Goal: Task Accomplishment & Management: Complete application form

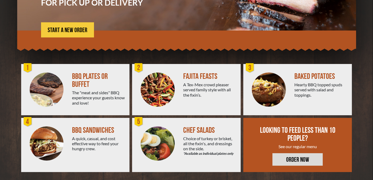
scroll to position [99, 0]
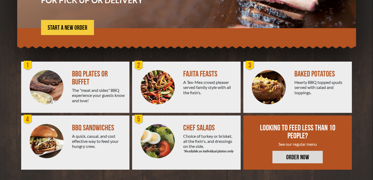
click at [180, 77] on div at bounding box center [157, 86] width 51 height 51
click at [174, 80] on div at bounding box center [157, 86] width 51 height 51
click at [73, 30] on span "START A NEW ORDER" at bounding box center [68, 28] width 40 height 6
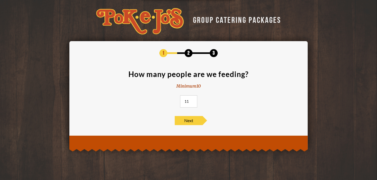
click at [192, 99] on input "11" at bounding box center [188, 101] width 17 height 12
click at [192, 99] on input "12" at bounding box center [188, 101] width 17 height 12
click at [192, 99] on input "13" at bounding box center [188, 101] width 17 height 12
click at [192, 99] on input "14" at bounding box center [188, 101] width 17 height 12
click at [192, 99] on input "15" at bounding box center [188, 101] width 17 height 12
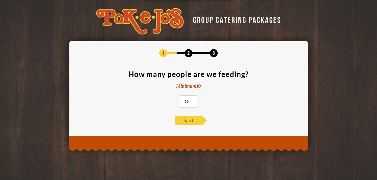
click at [192, 99] on input "16" at bounding box center [188, 101] width 17 height 12
click at [192, 99] on input "17" at bounding box center [188, 101] width 17 height 12
click at [192, 99] on input "18" at bounding box center [188, 101] width 17 height 12
click at [192, 99] on input "19" at bounding box center [188, 101] width 17 height 12
click at [192, 99] on input "20" at bounding box center [188, 101] width 17 height 12
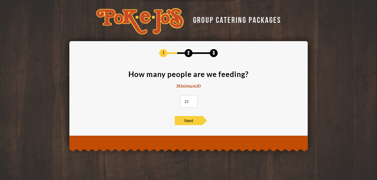
click at [192, 99] on input "21" at bounding box center [188, 101] width 17 height 12
click at [192, 99] on input "22" at bounding box center [188, 101] width 17 height 12
click at [192, 99] on input "23" at bounding box center [188, 101] width 17 height 12
click at [192, 99] on input "25" at bounding box center [188, 101] width 17 height 12
click at [192, 99] on input "26" at bounding box center [188, 101] width 17 height 12
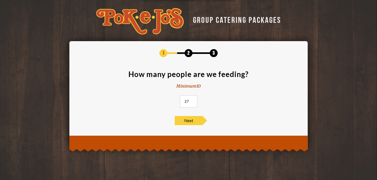
click at [192, 99] on input "27" at bounding box center [188, 101] width 17 height 12
click at [192, 99] on input "28" at bounding box center [188, 101] width 17 height 12
click at [192, 99] on input "29" at bounding box center [188, 101] width 17 height 12
click at [192, 99] on input "30" at bounding box center [188, 101] width 17 height 12
click at [192, 99] on input "31" at bounding box center [188, 101] width 17 height 12
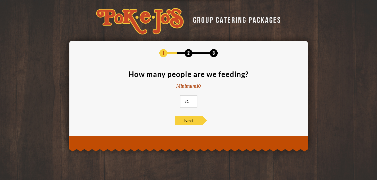
click at [191, 98] on input "31" at bounding box center [188, 101] width 17 height 12
click at [192, 100] on input "32" at bounding box center [188, 101] width 17 height 12
click at [192, 100] on input "33" at bounding box center [188, 101] width 17 height 12
click at [193, 100] on input "34" at bounding box center [188, 101] width 17 height 12
click at [193, 100] on input "35" at bounding box center [188, 101] width 17 height 12
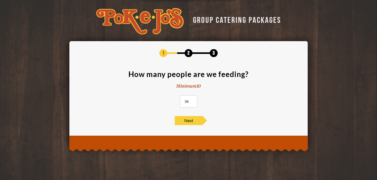
click at [193, 100] on input "36" at bounding box center [188, 101] width 17 height 12
click at [193, 100] on input "37" at bounding box center [188, 101] width 17 height 12
click at [193, 100] on input "38" at bounding box center [188, 101] width 17 height 12
click at [193, 100] on input "39" at bounding box center [188, 101] width 17 height 12
click at [192, 99] on input "40" at bounding box center [188, 101] width 17 height 12
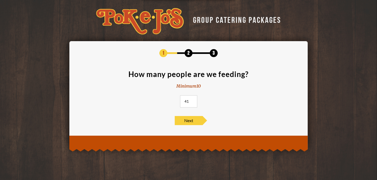
click at [192, 99] on input "41" at bounding box center [188, 101] width 17 height 12
click at [192, 99] on input "42" at bounding box center [188, 101] width 17 height 12
click at [192, 99] on input "43" at bounding box center [188, 101] width 17 height 12
click at [192, 99] on input "44" at bounding box center [188, 101] width 17 height 12
click at [192, 99] on input "45" at bounding box center [188, 101] width 17 height 12
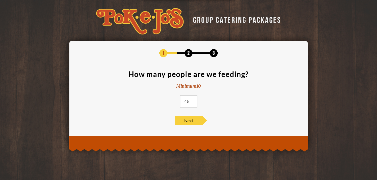
click at [192, 99] on input "46" at bounding box center [188, 101] width 17 height 12
click at [192, 99] on input "47" at bounding box center [188, 101] width 17 height 12
click at [192, 99] on input "48" at bounding box center [188, 101] width 17 height 12
click at [192, 99] on input "49" at bounding box center [188, 101] width 17 height 12
click at [192, 99] on input "50" at bounding box center [188, 101] width 17 height 12
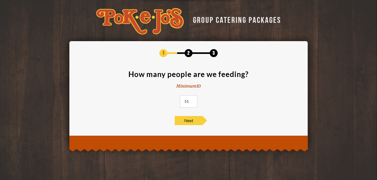
click at [192, 99] on input "51" at bounding box center [188, 101] width 17 height 12
click at [192, 99] on input "52" at bounding box center [188, 101] width 17 height 12
click at [192, 99] on input "53" at bounding box center [188, 101] width 17 height 12
click at [192, 99] on input "54" at bounding box center [188, 101] width 17 height 12
click at [192, 99] on input "55" at bounding box center [188, 101] width 17 height 12
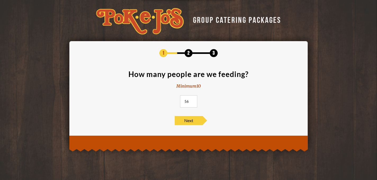
click at [192, 99] on input "56" at bounding box center [188, 101] width 17 height 12
click at [192, 99] on input "57" at bounding box center [188, 101] width 17 height 12
click at [192, 99] on input "58" at bounding box center [188, 101] width 17 height 12
click at [192, 99] on input "59" at bounding box center [188, 101] width 17 height 12
type input "60"
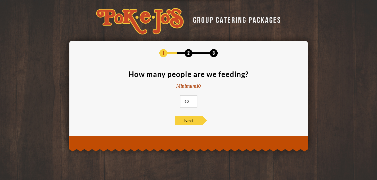
click at [192, 99] on input "60" at bounding box center [188, 101] width 17 height 12
click at [191, 120] on span "Next" at bounding box center [189, 120] width 28 height 9
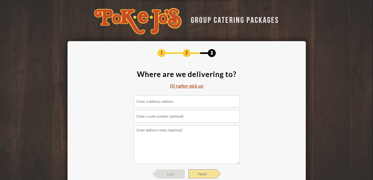
click at [210, 173] on span "Next" at bounding box center [203, 173] width 28 height 9
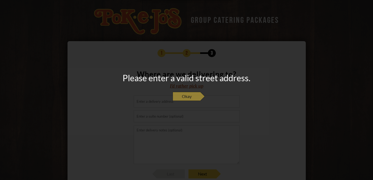
click at [192, 94] on span "Okay" at bounding box center [187, 96] width 28 height 9
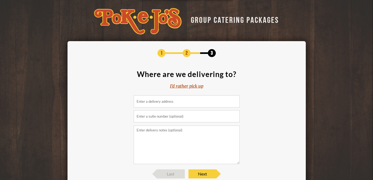
click at [150, 100] on input at bounding box center [187, 101] width 106 height 12
type input "3"
click at [136, 102] on input "Austral Loop, Austin, TX, USA" at bounding box center [187, 101] width 106 height 12
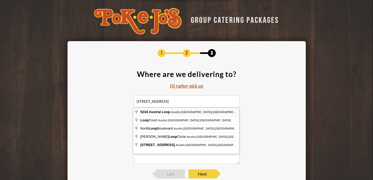
type input "5234 Austral Loop, Austin, TX, USA"
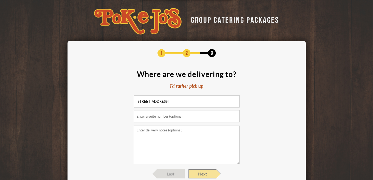
click at [201, 176] on span "Next" at bounding box center [203, 173] width 28 height 9
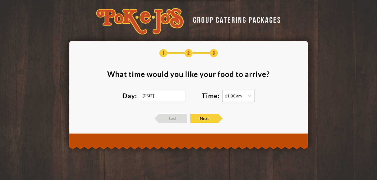
click at [175, 96] on input "09/02/2025" at bounding box center [162, 95] width 45 height 12
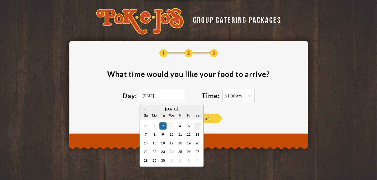
click at [197, 125] on div "6" at bounding box center [197, 125] width 7 height 7
click at [180, 95] on input "09/06/2025" at bounding box center [162, 95] width 45 height 12
click at [197, 143] on div "20" at bounding box center [197, 142] width 7 height 7
type input "09/20/2025"
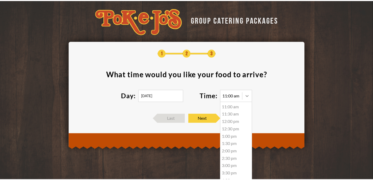
scroll to position [0, 0]
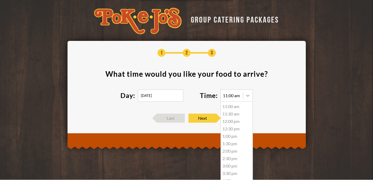
click at [252, 96] on div at bounding box center [248, 96] width 10 height 10
click at [228, 155] on div "5:30 pm" at bounding box center [237, 152] width 32 height 7
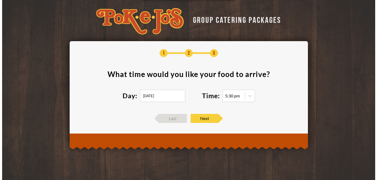
scroll to position [0, 0]
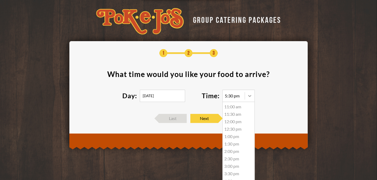
click at [253, 94] on section "What time would you like your food to arrive ? Day: 09/20/2025 Time: 5:30 pm 11…" at bounding box center [188, 89] width 222 height 38
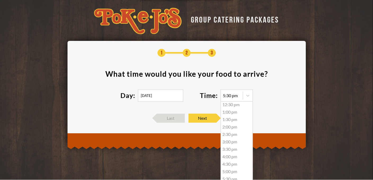
scroll to position [50, 0]
click at [228, 161] on div "6:00 pm" at bounding box center [237, 160] width 32 height 7
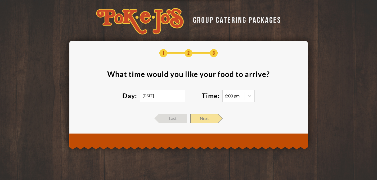
click at [207, 118] on span "Next" at bounding box center [204, 118] width 28 height 9
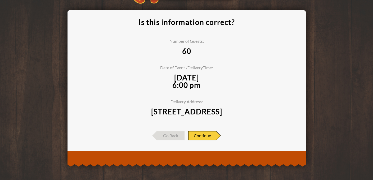
scroll to position [38, 0]
click at [209, 133] on span "Continue" at bounding box center [202, 135] width 28 height 9
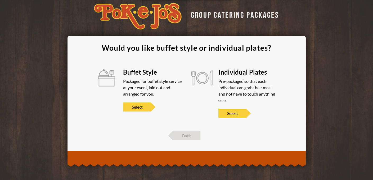
scroll to position [5, 0]
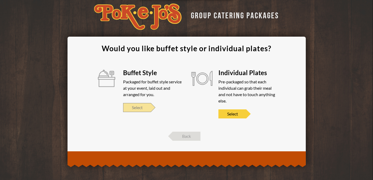
click at [142, 109] on span "Select" at bounding box center [137, 107] width 28 height 9
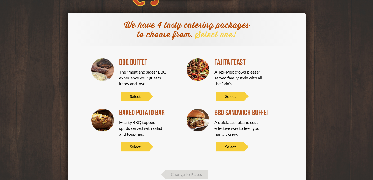
scroll to position [31, 0]
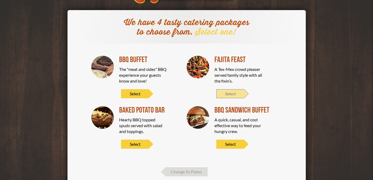
click at [234, 94] on span "Select" at bounding box center [230, 93] width 28 height 9
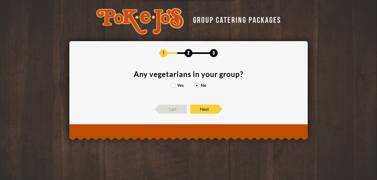
click at [172, 84] on label "Yes" at bounding box center [177, 85] width 13 height 4
click at [0, 0] on input "Yes" at bounding box center [0, 0] width 0 height 0
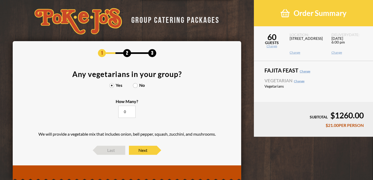
click at [136, 85] on label "No" at bounding box center [139, 85] width 12 height 4
click at [0, 0] on input "No" at bounding box center [0, 0] width 0 height 0
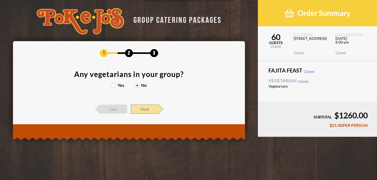
click at [152, 110] on span "Next" at bounding box center [145, 108] width 28 height 9
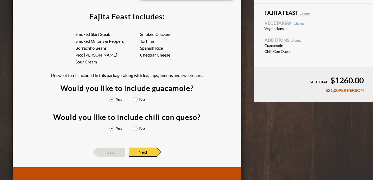
scroll to position [60, 0]
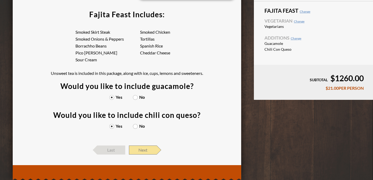
click at [143, 153] on span "Next" at bounding box center [143, 149] width 28 height 9
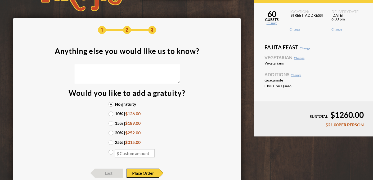
scroll to position [7, 0]
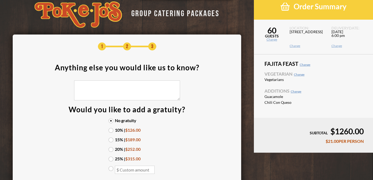
click at [111, 148] on label "20% | $252.00" at bounding box center [127, 149] width 37 height 4
click at [0, 0] on input "20% | $252.00" at bounding box center [0, 0] width 0 height 0
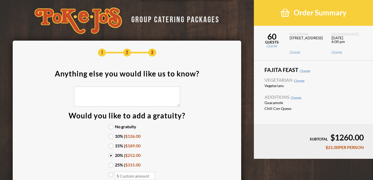
scroll to position [0, 0]
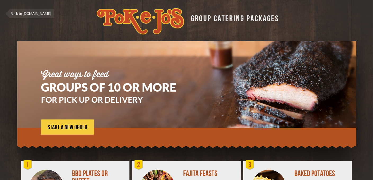
scroll to position [99, 0]
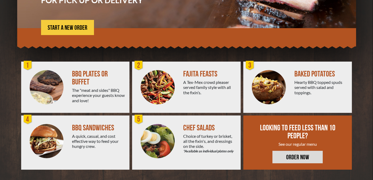
click at [168, 89] on img at bounding box center [158, 87] width 34 height 34
click at [69, 27] on span "START A NEW ORDER" at bounding box center [68, 28] width 40 height 6
click at [84, 29] on span "START A NEW ORDER" at bounding box center [68, 28] width 40 height 6
click at [230, 100] on div "FAJITA FEASTS A Tex-Mex crowd pleaser served family style with all the fixin’s." at bounding box center [211, 86] width 57 height 51
drag, startPoint x: 195, startPoint y: 92, endPoint x: 188, endPoint y: 88, distance: 8.3
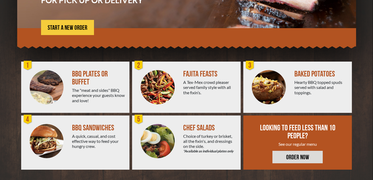
click at [195, 91] on div "A Tex-Mex crowd pleaser served family style with all the fixin’s." at bounding box center [209, 86] width 53 height 15
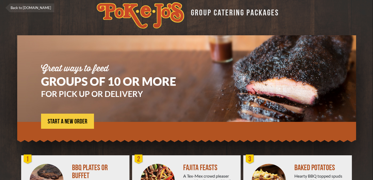
scroll to position [0, 0]
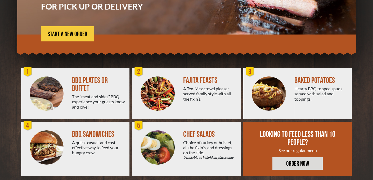
scroll to position [99, 0]
